Goal: Information Seeking & Learning: Learn about a topic

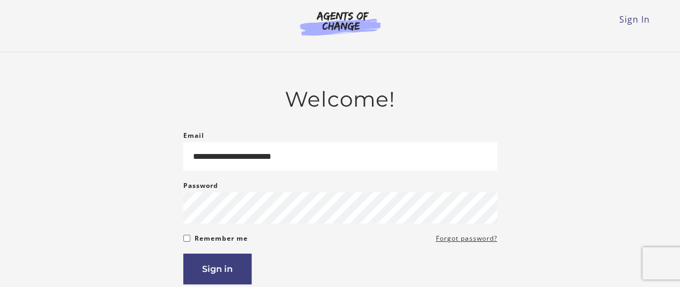
type input "**********"
click at [224, 264] on button "Sign in" at bounding box center [217, 268] width 68 height 31
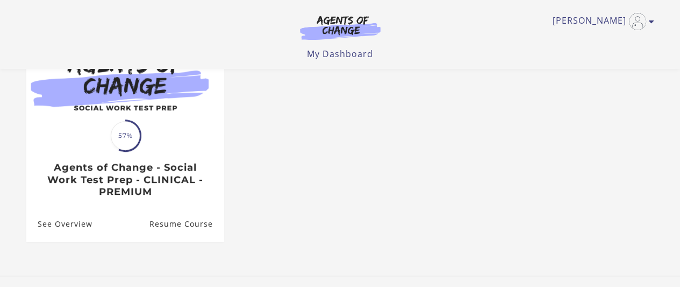
scroll to position [161, 0]
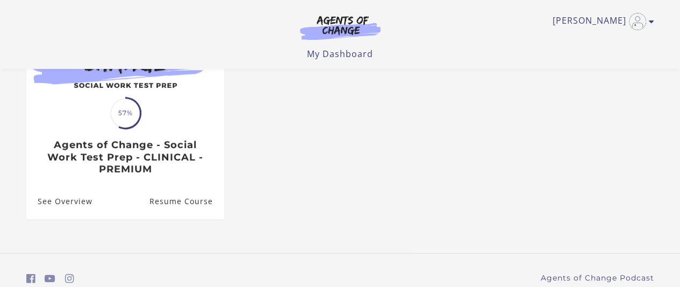
click at [405, 198] on ul "Translation missing: en.liquid.partials.dashboard_course_card.progress_descript…" at bounding box center [340, 120] width 645 height 231
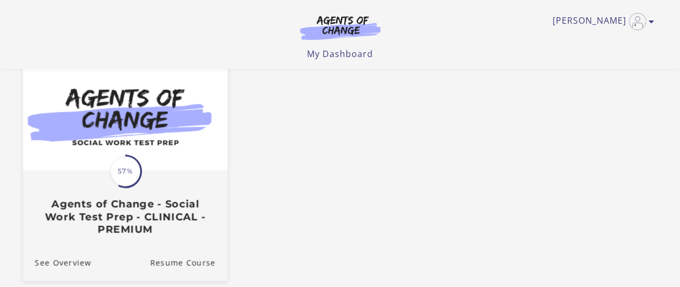
scroll to position [101, 0]
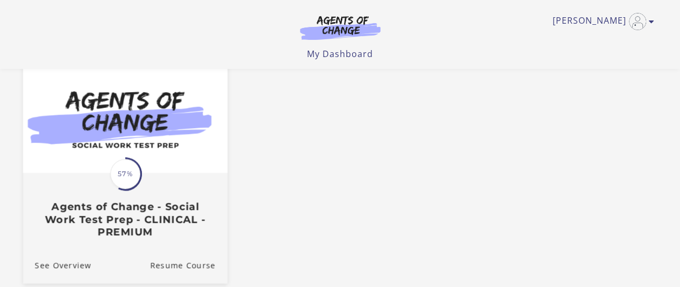
click at [114, 121] on img at bounding box center [125, 117] width 204 height 110
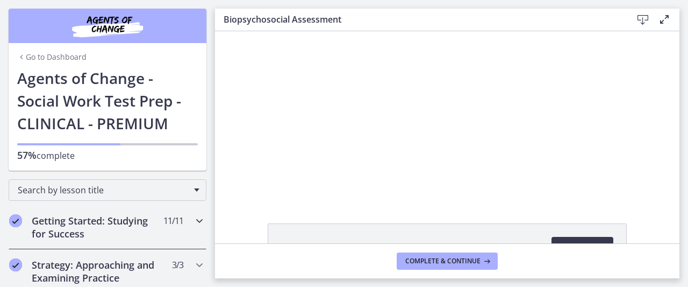
click at [193, 219] on icon "Chapters" at bounding box center [199, 220] width 13 height 13
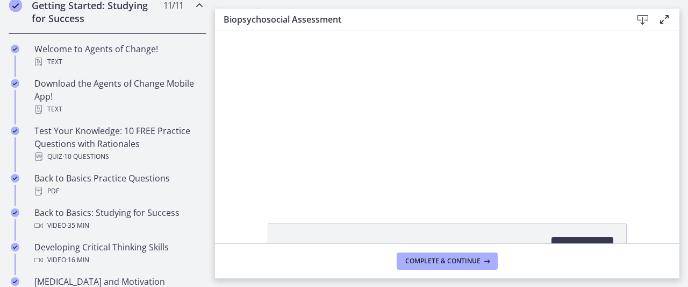
scroll to position [215, 0]
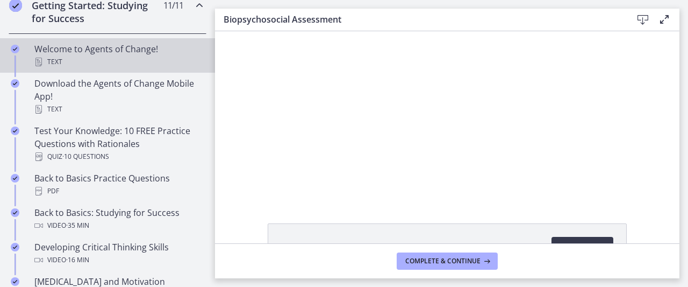
click at [131, 62] on div "Text" at bounding box center [118, 61] width 168 height 13
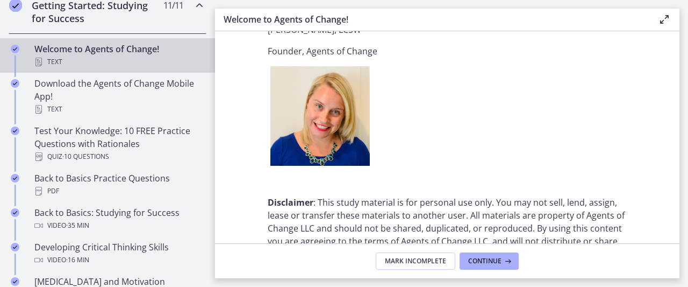
scroll to position [1344, 0]
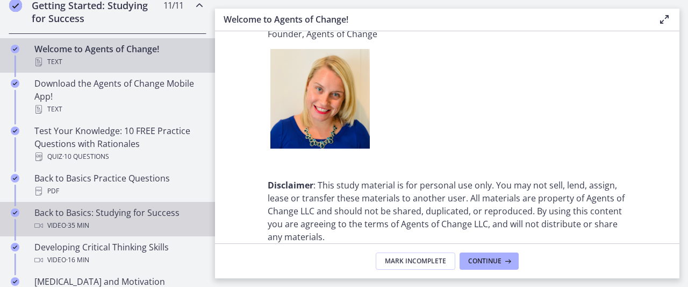
click at [94, 208] on div "Back to Basics: Studying for Success Video · 35 min" at bounding box center [118, 219] width 168 height 26
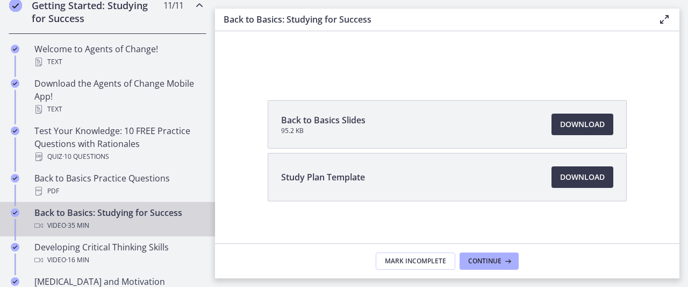
scroll to position [132, 0]
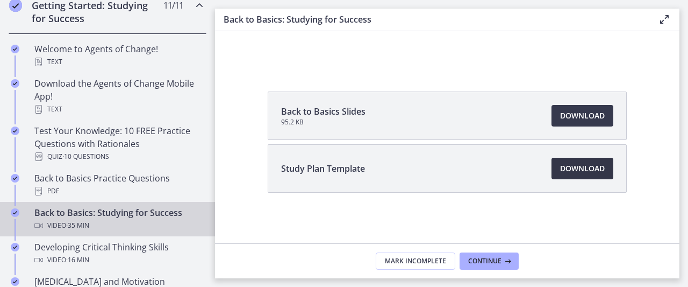
click at [575, 165] on span "Download Opens in a new window" at bounding box center [582, 168] width 45 height 13
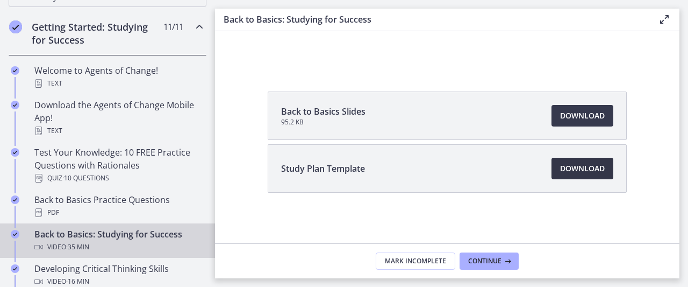
scroll to position [161, 0]
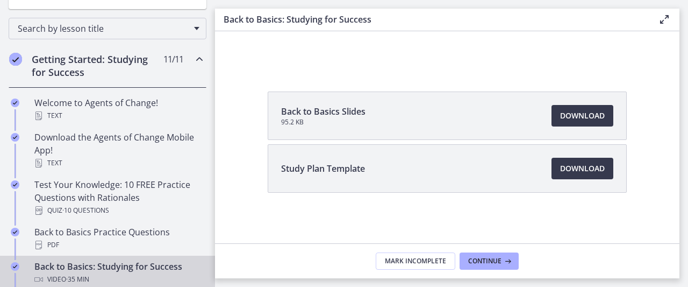
click at [184, 65] on div "Getting Started: Studying for Success 11 / 11 Completed" at bounding box center [108, 66] width 198 height 44
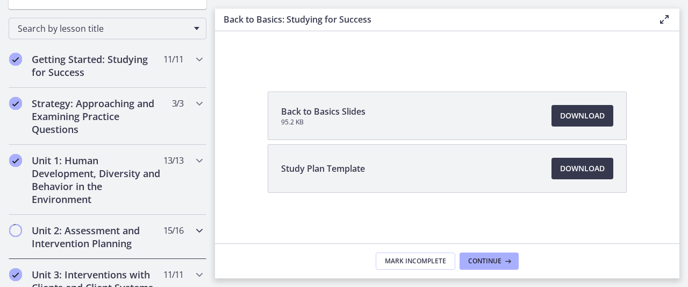
click at [195, 228] on icon "Chapters" at bounding box center [199, 230] width 13 height 13
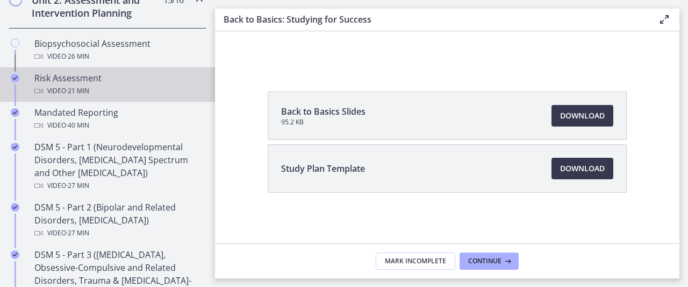
scroll to position [376, 0]
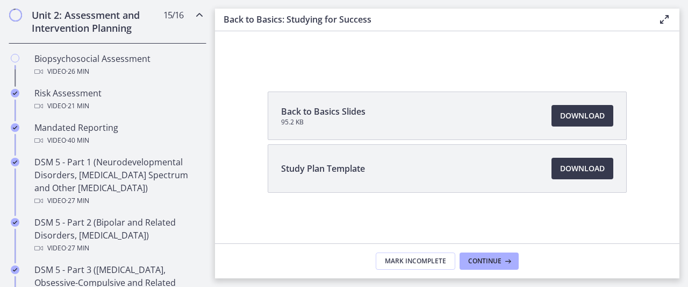
drag, startPoint x: 305, startPoint y: 18, endPoint x: 251, endPoint y: 108, distance: 104.5
click at [253, 107] on div "Back to Basics Slides 95.2 KB Download Opens in a new window Study Plan Templat…" at bounding box center [447, 167] width 464 height 153
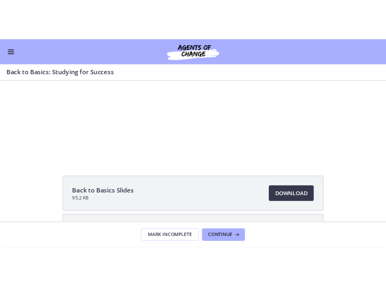
scroll to position [0, 0]
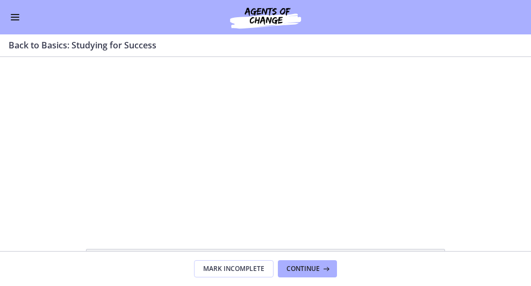
click at [12, 17] on span "Enable menu" at bounding box center [15, 17] width 9 height 1
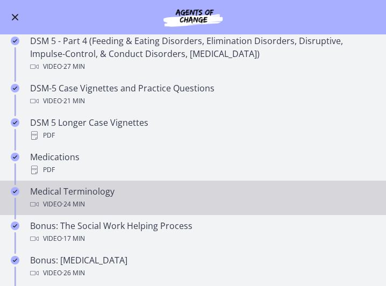
scroll to position [509, 0]
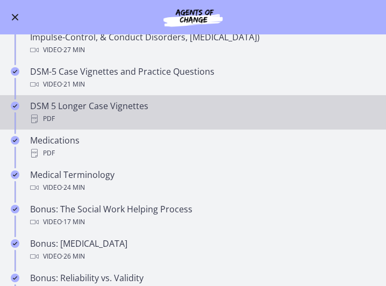
click at [92, 108] on div "DSM 5 Longer Case Vignettes PDF" at bounding box center [203, 112] width 347 height 26
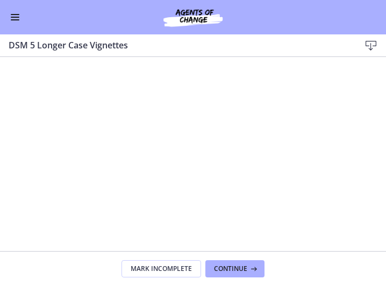
click at [14, 21] on button "Enable menu" at bounding box center [15, 17] width 13 height 13
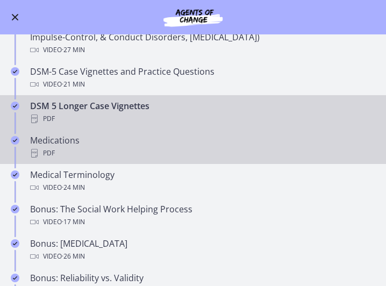
click at [123, 138] on div "Medications PDF" at bounding box center [203, 147] width 347 height 26
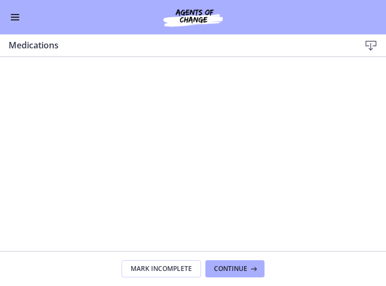
click at [18, 22] on button "Enable menu" at bounding box center [15, 17] width 13 height 13
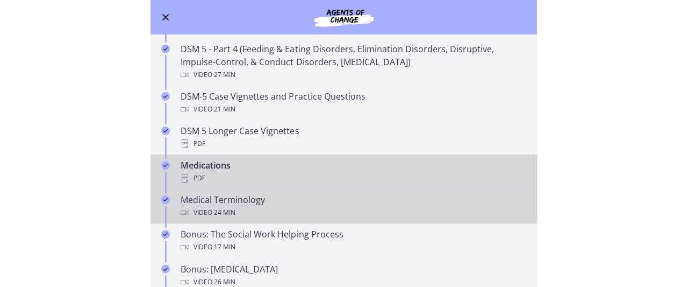
scroll to position [509, 0]
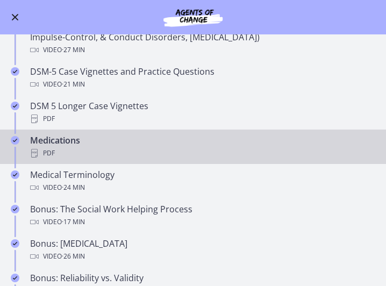
click at [56, 138] on div "Medications PDF" at bounding box center [203, 147] width 347 height 26
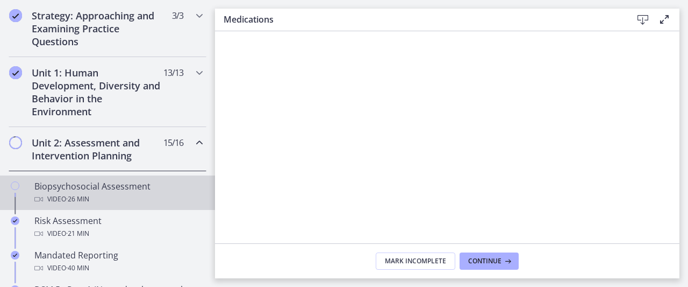
scroll to position [269, 0]
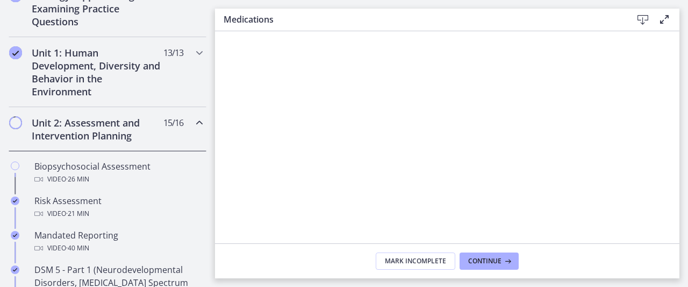
click at [193, 125] on icon "Chapters" at bounding box center [199, 122] width 13 height 13
click at [191, 128] on div "Unit 2: Assessment and Intervention Planning 15 / 16 Completed" at bounding box center [108, 129] width 198 height 44
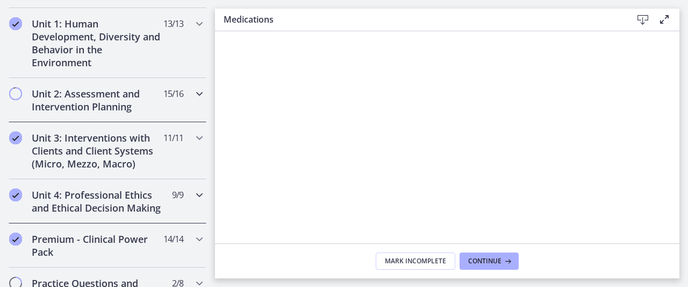
scroll to position [323, 0]
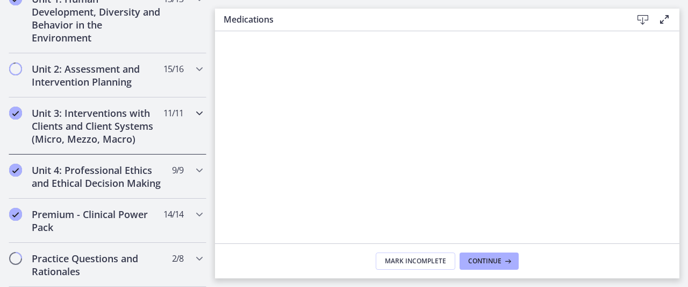
drag, startPoint x: 190, startPoint y: 112, endPoint x: 191, endPoint y: 117, distance: 5.6
click at [193, 115] on icon "Chapters" at bounding box center [199, 112] width 13 height 13
click at [193, 117] on icon "Chapters" at bounding box center [199, 112] width 13 height 13
click at [193, 113] on icon "Chapters" at bounding box center [199, 112] width 13 height 13
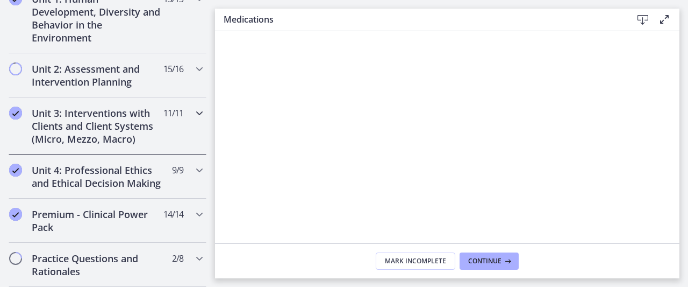
click at [193, 112] on icon "Chapters" at bounding box center [199, 112] width 13 height 13
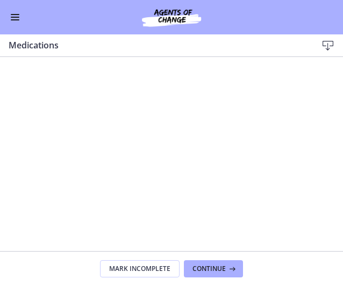
scroll to position [428, 0]
click at [18, 23] on button "Enable menu" at bounding box center [15, 17] width 13 height 13
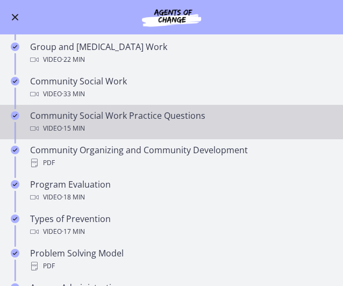
scroll to position [482, 0]
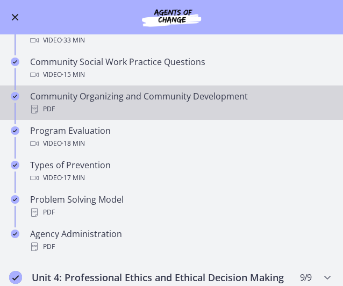
click at [134, 94] on div "Community Organizing and Community Development PDF" at bounding box center [182, 103] width 304 height 26
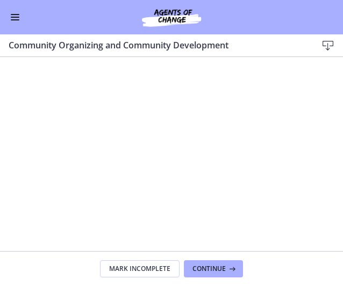
click at [15, 20] on button "Enable menu" at bounding box center [15, 17] width 13 height 13
click at [15, 18] on button "Enable menu" at bounding box center [15, 17] width 13 height 13
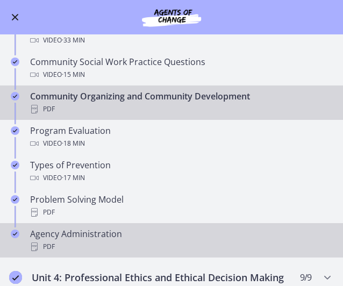
scroll to position [535, 0]
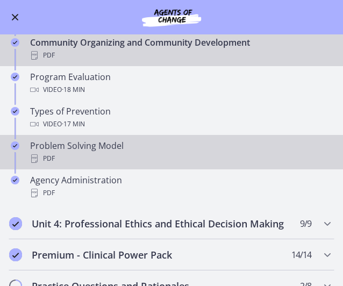
click at [119, 148] on div "Problem Solving Model PDF" at bounding box center [182, 152] width 304 height 26
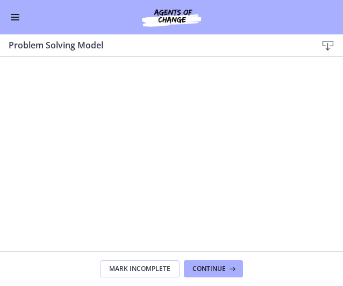
click at [8, 21] on div "Go to Dashboard" at bounding box center [171, 17] width 343 height 34
click at [6, 21] on div "Go to Dashboard" at bounding box center [171, 17] width 343 height 34
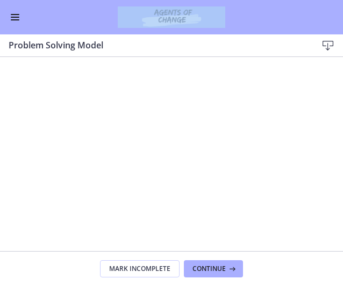
click at [13, 19] on button "Enable menu" at bounding box center [15, 17] width 13 height 13
click at [14, 18] on button "Enable menu" at bounding box center [15, 17] width 13 height 13
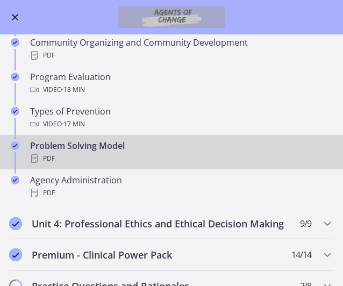
scroll to position [267, 0]
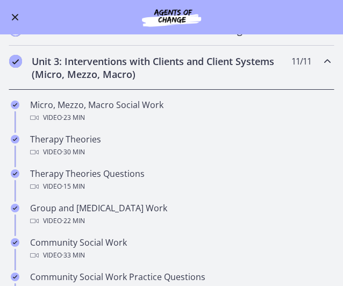
click at [29, 69] on div "Unit 3: Interventions with Clients and Client Systems (Micro, Mezzo, Macro) 11 …" at bounding box center [172, 68] width 326 height 44
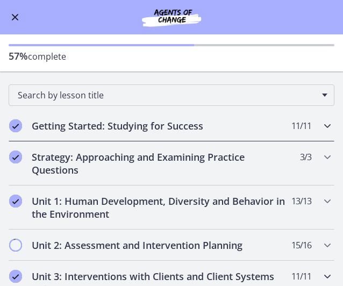
scroll to position [105, 0]
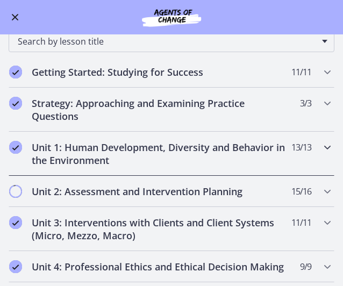
click at [239, 142] on h2 "Unit 1: Human Development, Diversity and Behavior in the Environment" at bounding box center [161, 154] width 259 height 26
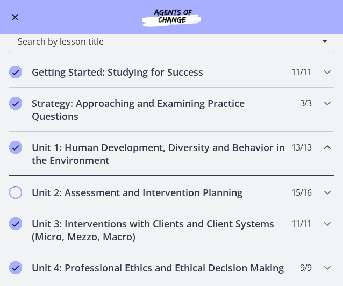
click at [239, 142] on h2 "Unit 1: Human Development, Diversity and Behavior in the Environment" at bounding box center [161, 154] width 259 height 26
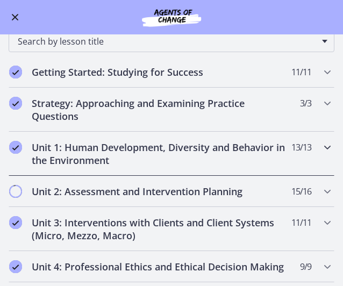
click at [190, 154] on h2 "Unit 1: Human Development, Diversity and Behavior in the Environment" at bounding box center [161, 154] width 259 height 26
click at [191, 154] on h2 "Unit 1: Human Development, Diversity and Behavior in the Environment" at bounding box center [161, 154] width 259 height 26
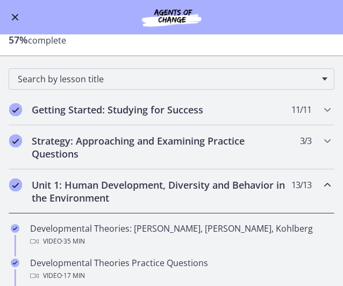
scroll to position [108, 0]
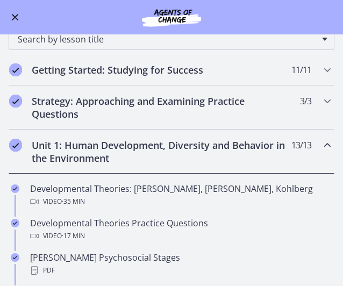
click at [321, 142] on icon "Chapters" at bounding box center [327, 145] width 13 height 13
click at [321, 148] on icon "Chapters" at bounding box center [327, 145] width 13 height 13
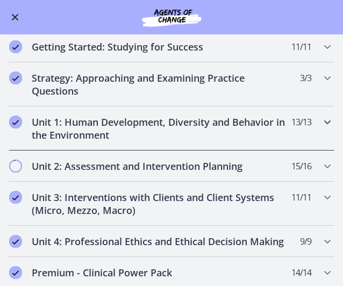
scroll to position [161, 0]
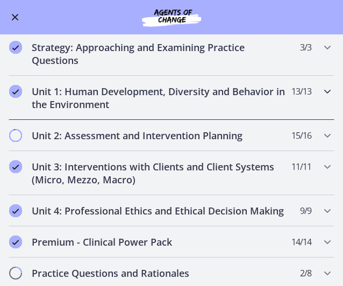
click at [226, 97] on h2 "Unit 1: Human Development, Diversity and Behavior in the Environment" at bounding box center [161, 98] width 259 height 26
click at [224, 108] on h2 "Unit 1: Human Development, Diversity and Behavior in the Environment" at bounding box center [161, 98] width 259 height 26
click at [224, 107] on h2 "Unit 1: Human Development, Diversity and Behavior in the Environment" at bounding box center [161, 98] width 259 height 26
click at [223, 105] on h2 "Unit 1: Human Development, Diversity and Behavior in the Environment" at bounding box center [161, 98] width 259 height 26
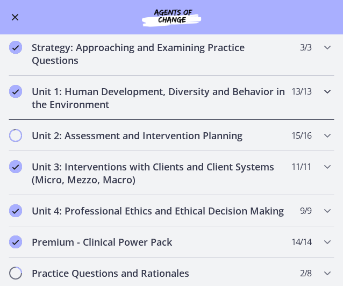
click at [222, 105] on h2 "Unit 1: Human Development, Diversity and Behavior in the Environment" at bounding box center [161, 98] width 259 height 26
click at [226, 101] on h2 "Unit 1: Human Development, Diversity and Behavior in the Environment" at bounding box center [161, 98] width 259 height 26
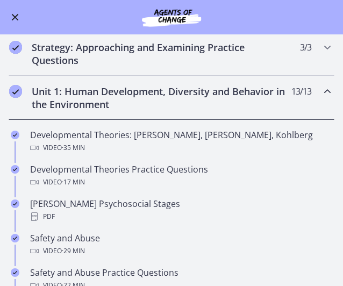
click at [231, 112] on div "Unit 1: Human Development, Diversity and Behavior in the Environment 13 / 13 Co…" at bounding box center [172, 98] width 326 height 44
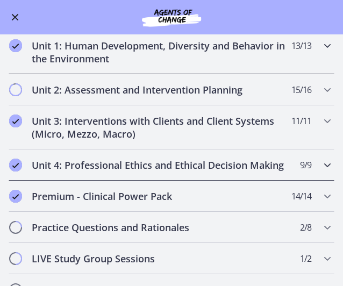
scroll to position [215, 0]
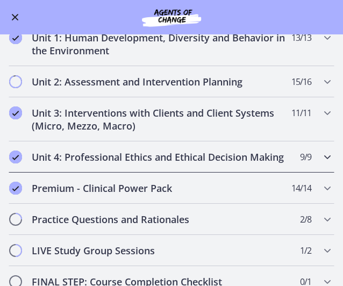
click at [321, 160] on icon "Chapters" at bounding box center [327, 157] width 13 height 13
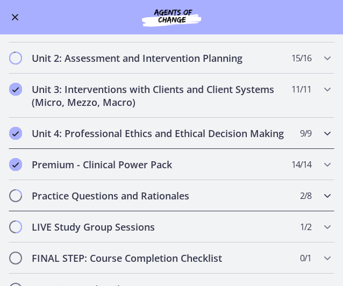
scroll to position [269, 0]
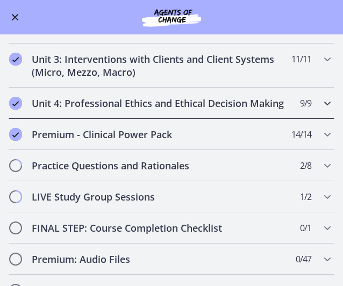
click at [311, 104] on div "Unit 4: Professional Ethics and Ethical Decision Making 9 / 9 Completed" at bounding box center [172, 103] width 326 height 31
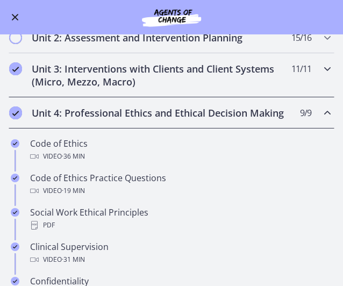
scroll to position [215, 0]
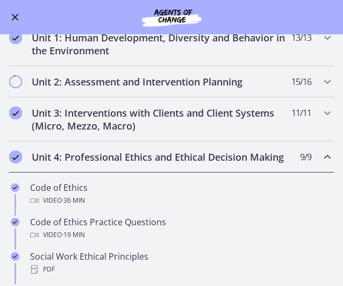
click at [321, 155] on icon "Chapters" at bounding box center [327, 157] width 13 height 13
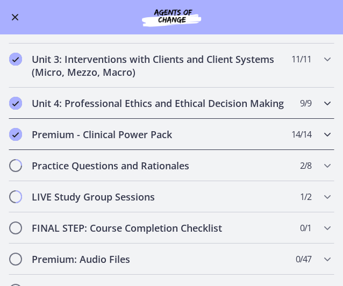
scroll to position [323, 0]
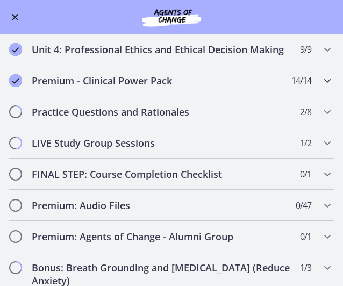
click at [285, 96] on div "Premium - Clinical Power Pack 14 / 14 Completed" at bounding box center [172, 80] width 326 height 31
click at [321, 87] on icon "Chapters" at bounding box center [327, 80] width 13 height 13
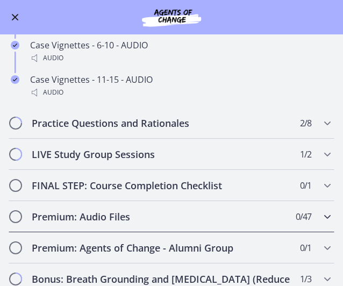
scroll to position [798, 0]
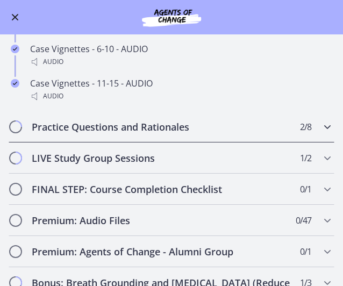
click at [321, 133] on icon "Chapters" at bounding box center [327, 126] width 13 height 13
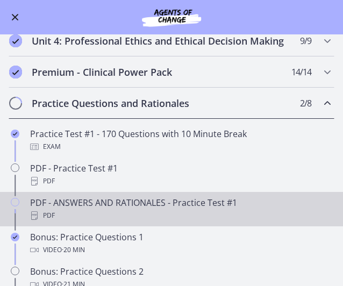
scroll to position [323, 0]
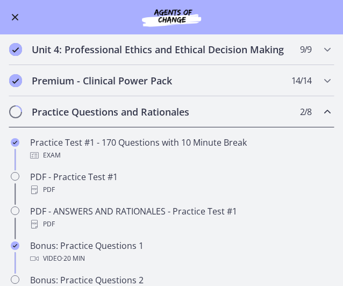
click at [321, 118] on icon "Chapters" at bounding box center [327, 111] width 13 height 13
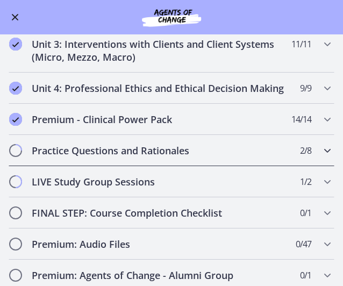
scroll to position [269, 0]
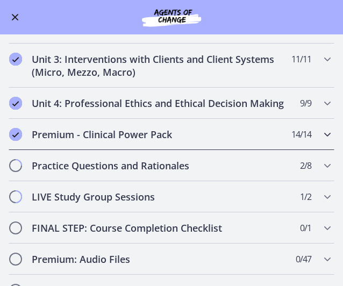
click at [306, 139] on div "Premium - Clinical Power Pack 14 / 14 Completed" at bounding box center [172, 134] width 326 height 31
click at [321, 141] on icon "Chapters" at bounding box center [327, 134] width 13 height 13
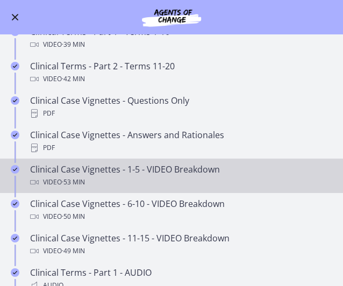
scroll to position [484, 0]
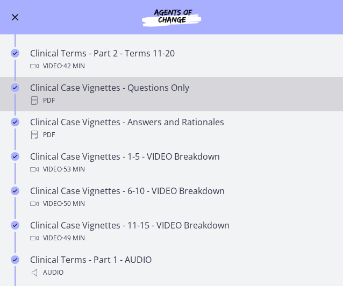
click at [179, 102] on div "Clinical Case Vignettes - Questions Only PDF" at bounding box center [182, 94] width 304 height 26
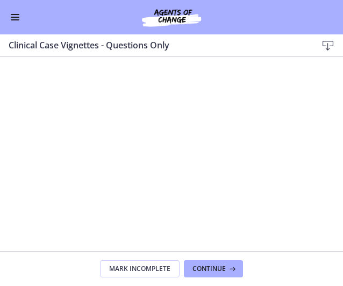
click at [19, 17] on span "Enable menu" at bounding box center [15, 17] width 9 height 1
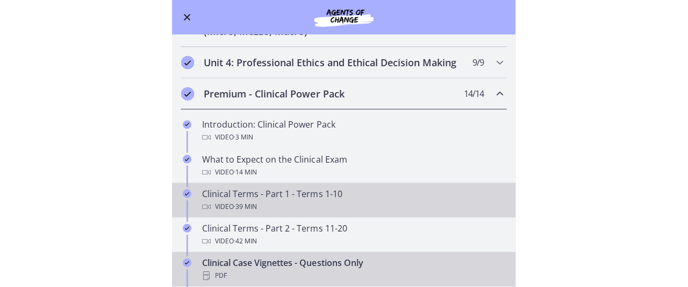
scroll to position [269, 0]
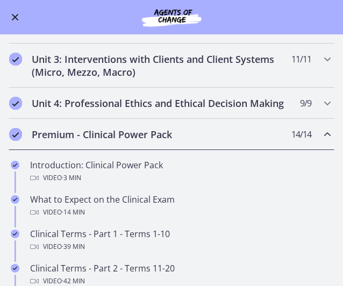
click at [321, 141] on icon "Chapters" at bounding box center [327, 134] width 13 height 13
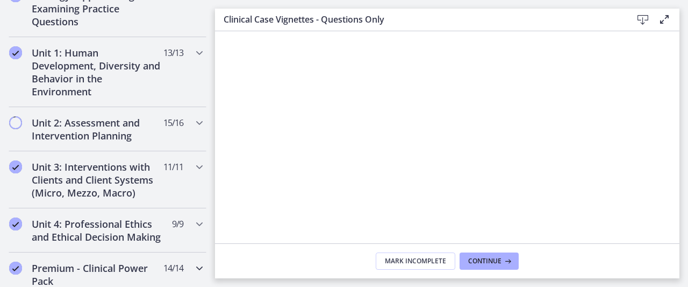
scroll to position [277, 0]
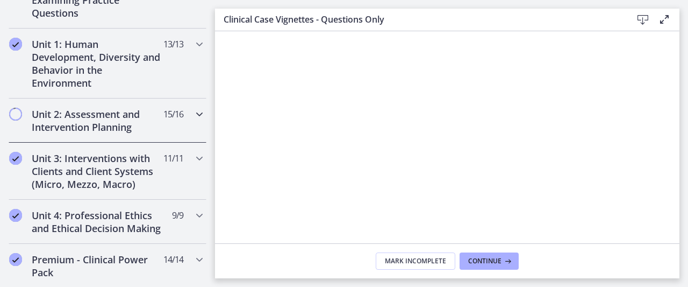
click at [181, 118] on div "Unit 2: Assessment and Intervention Planning 15 / 16 Completed" at bounding box center [108, 120] width 198 height 44
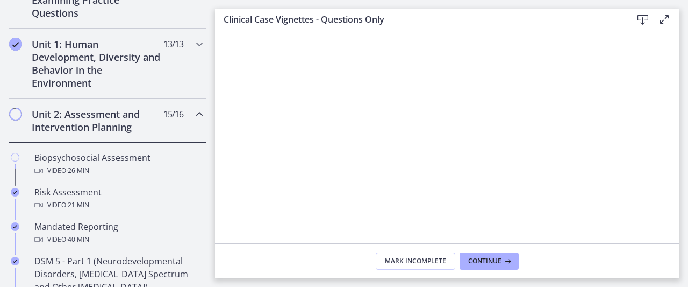
click at [193, 111] on icon "Chapters" at bounding box center [199, 114] width 13 height 13
click at [193, 112] on icon "Chapters" at bounding box center [199, 114] width 13 height 13
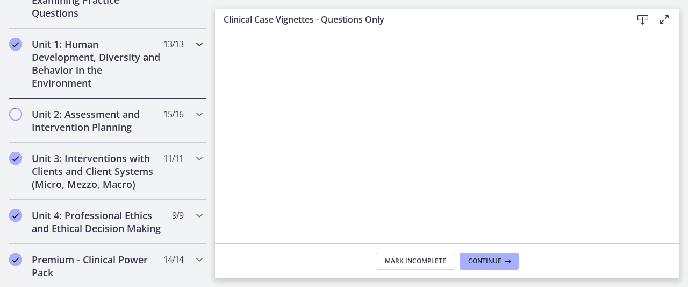
click at [193, 47] on icon "Chapters" at bounding box center [199, 44] width 13 height 13
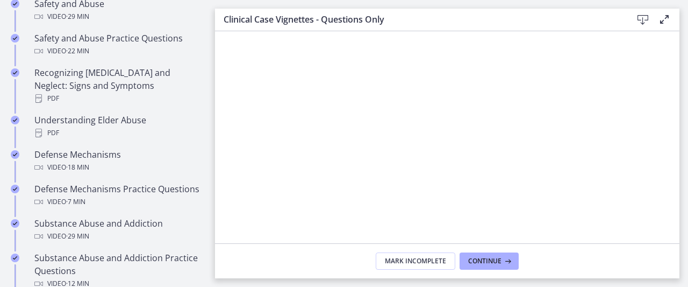
scroll to position [546, 0]
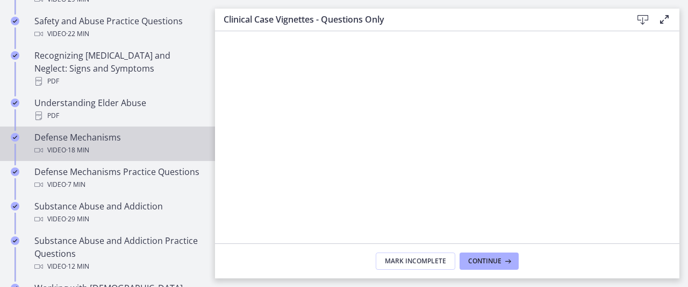
drag, startPoint x: 104, startPoint y: 134, endPoint x: 108, endPoint y: 139, distance: 6.6
click at [104, 144] on div "Video · 18 min" at bounding box center [118, 150] width 168 height 13
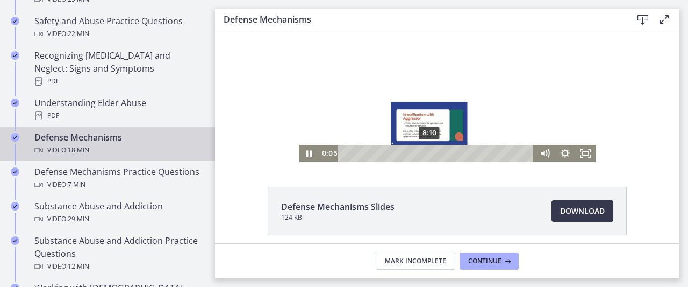
scroll to position [54, 0]
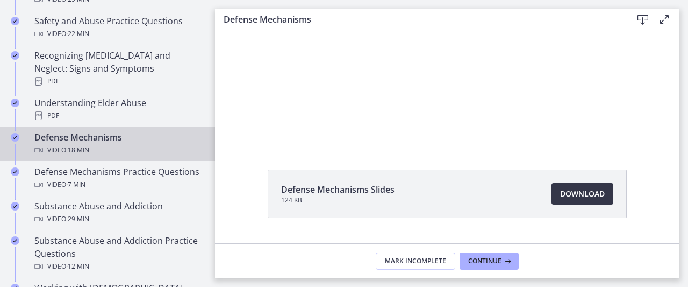
click at [561, 187] on span "Download Opens in a new window" at bounding box center [582, 193] width 45 height 13
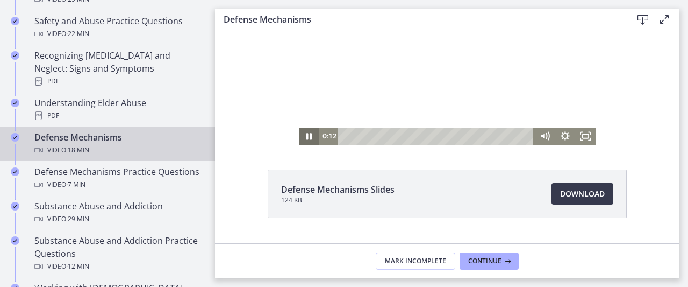
click at [304, 136] on icon "Pause" at bounding box center [309, 135] width 20 height 17
